Goal: Information Seeking & Learning: Understand process/instructions

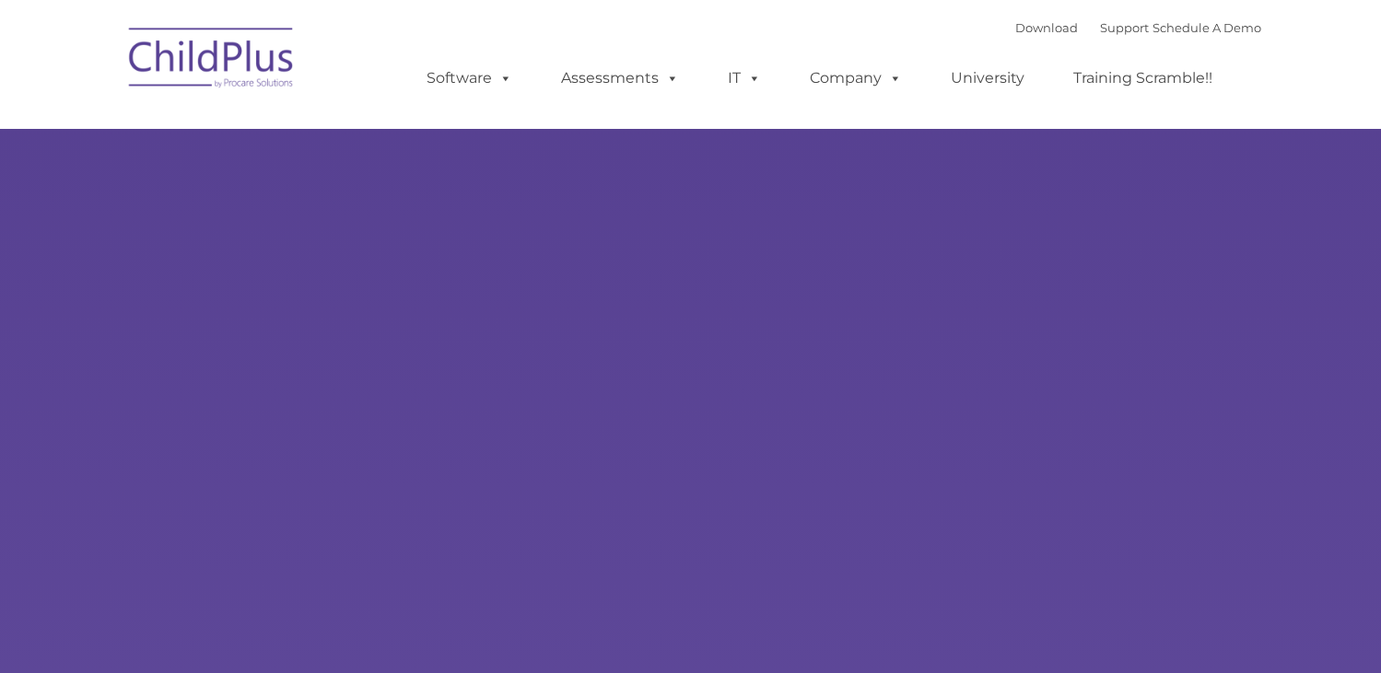
type input ""
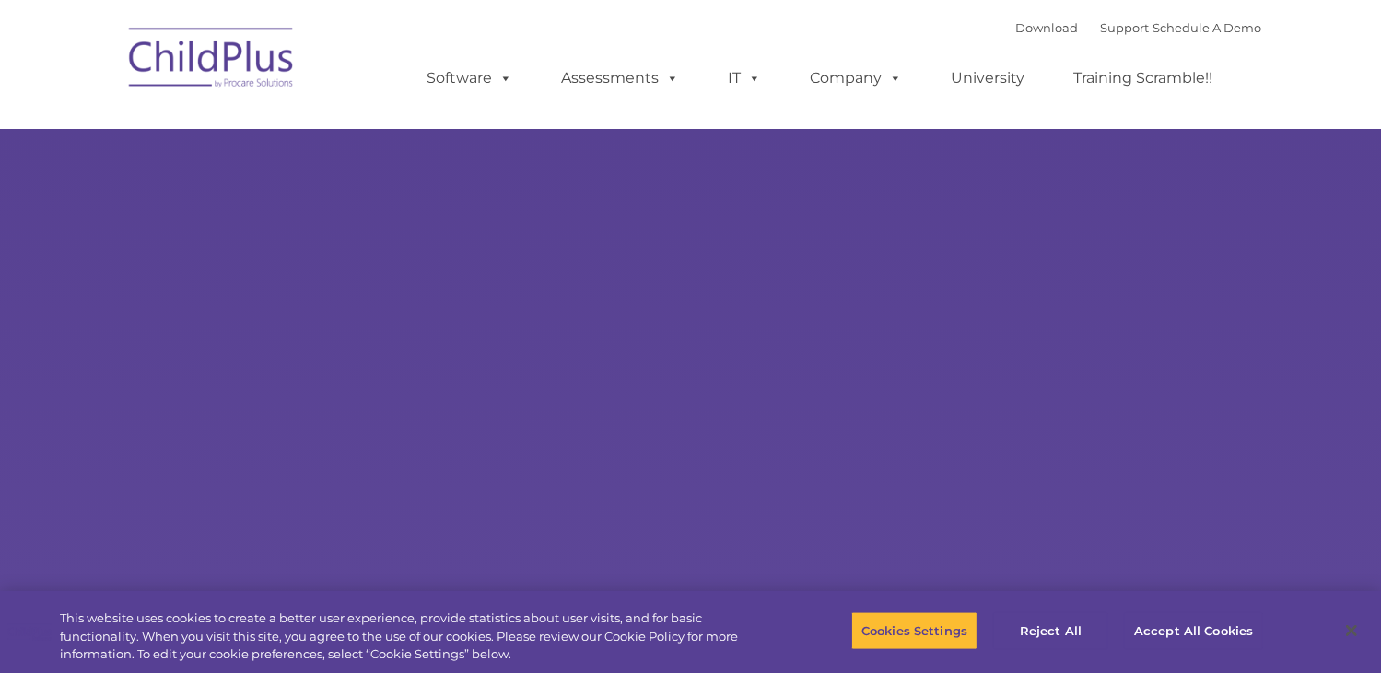
select select "MEDIUM"
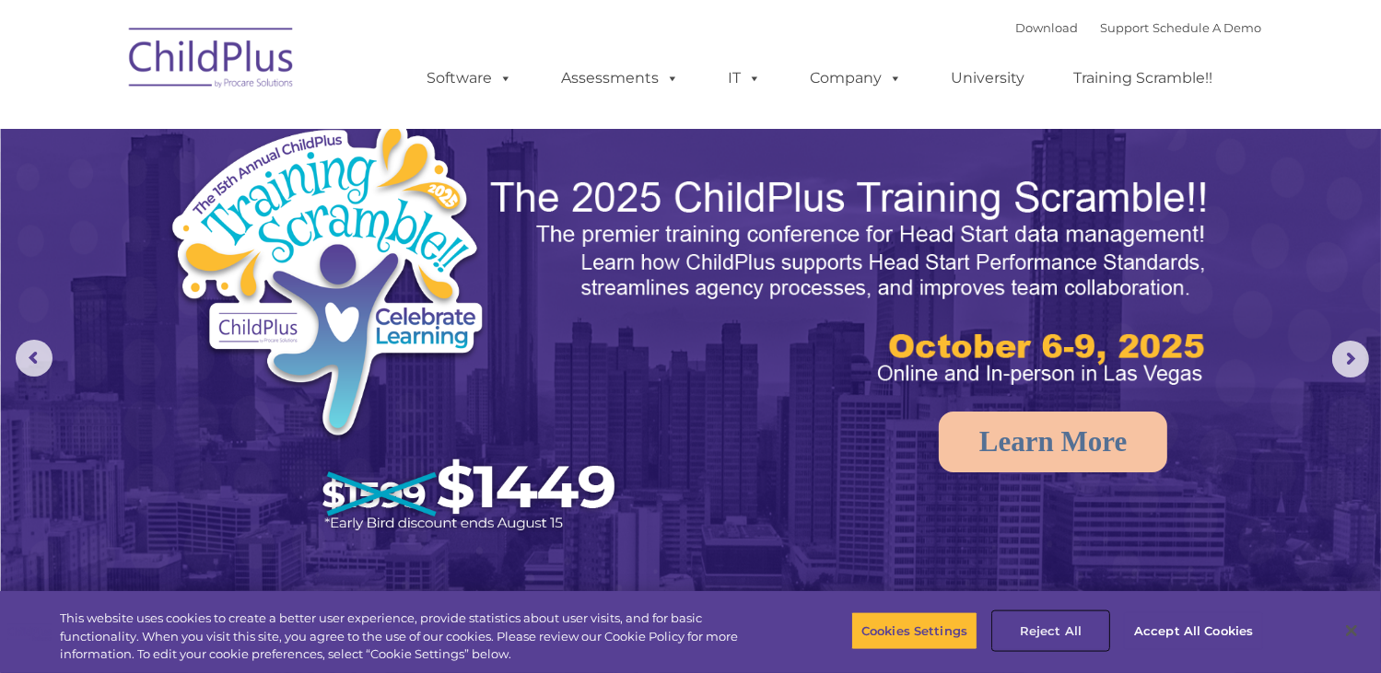
click at [1059, 629] on button "Reject All" at bounding box center [1050, 631] width 115 height 39
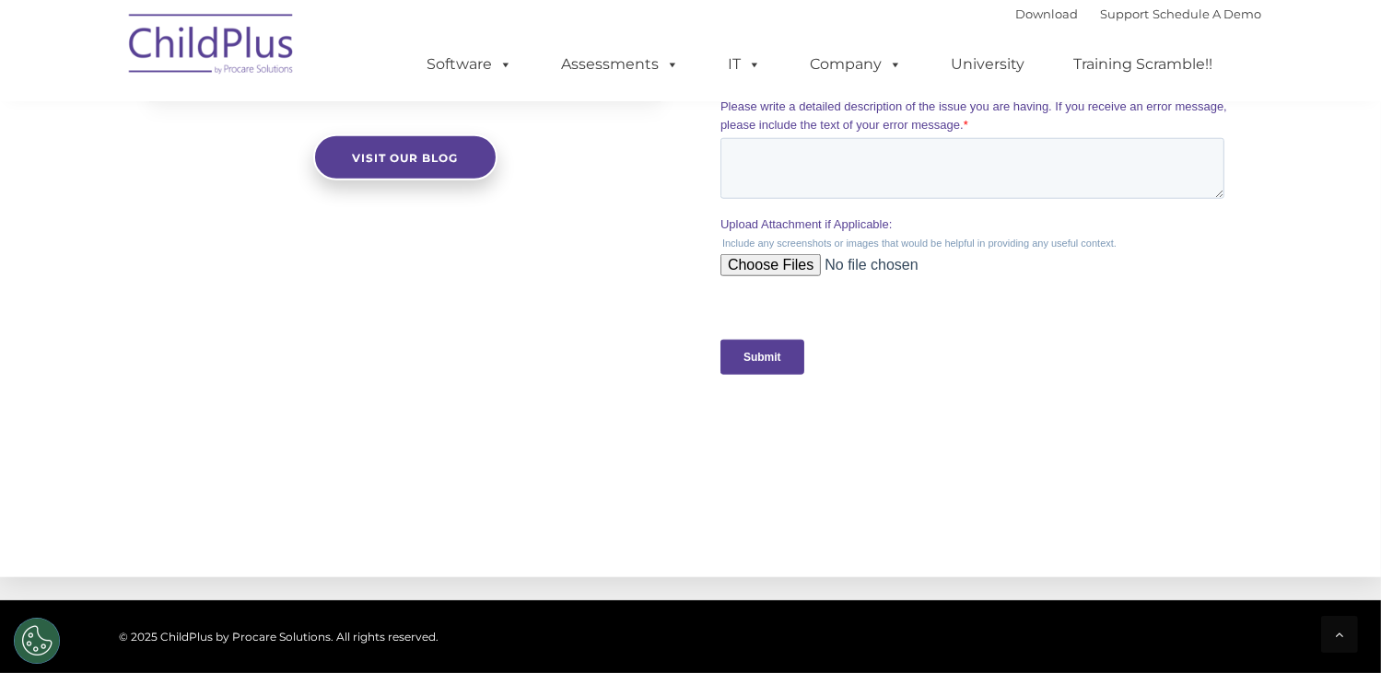
scroll to position [2038, 0]
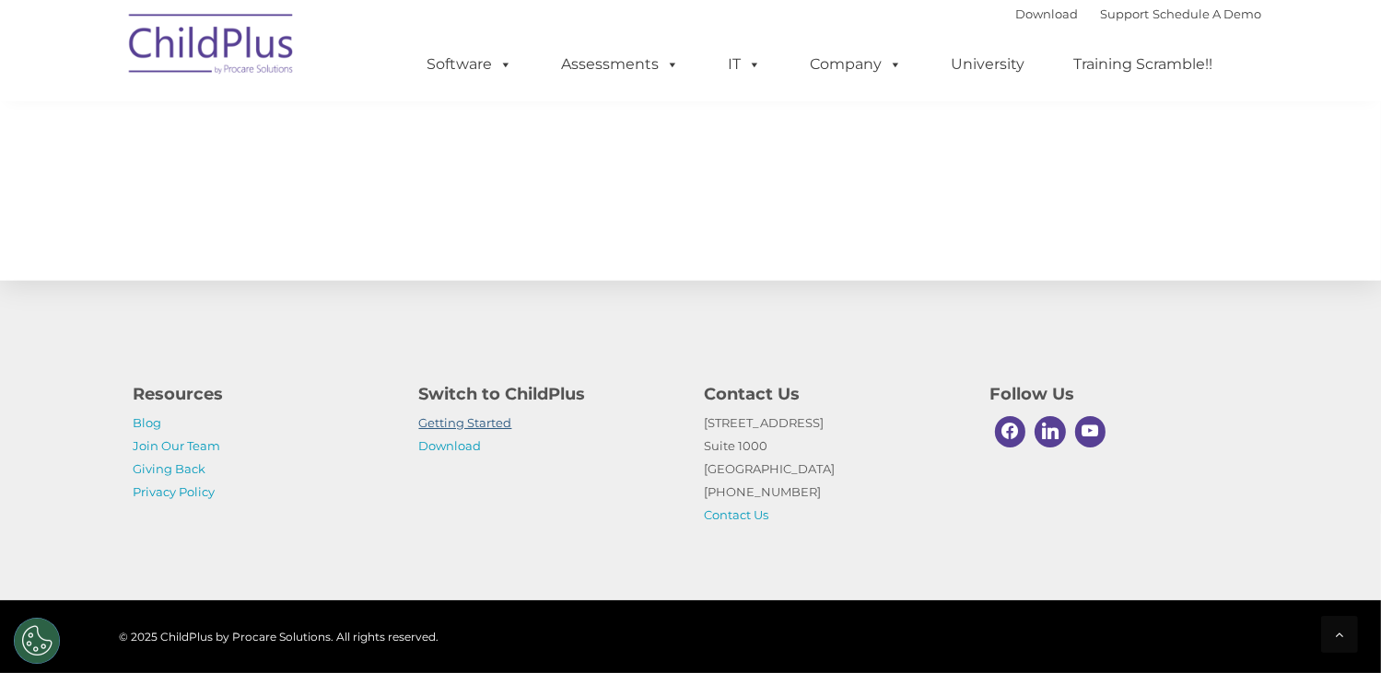
click at [465, 422] on link "Getting Started" at bounding box center [465, 422] width 93 height 15
